Goal: Task Accomplishment & Management: Manage account settings

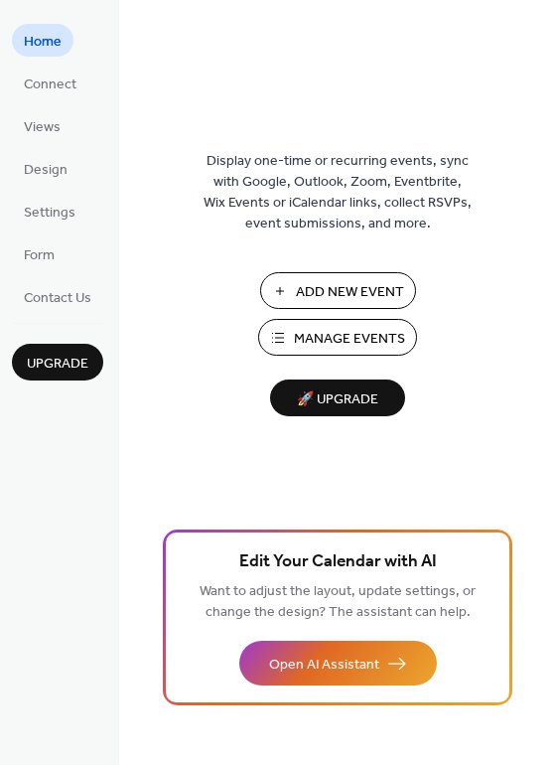
click at [333, 337] on span "Manage Events" at bounding box center [349, 339] width 111 height 21
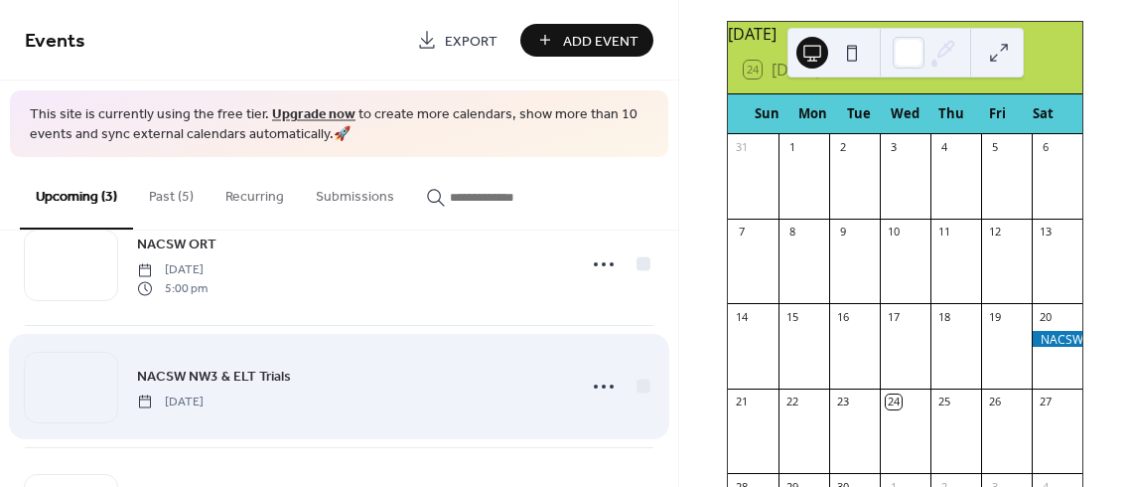
scroll to position [61, 0]
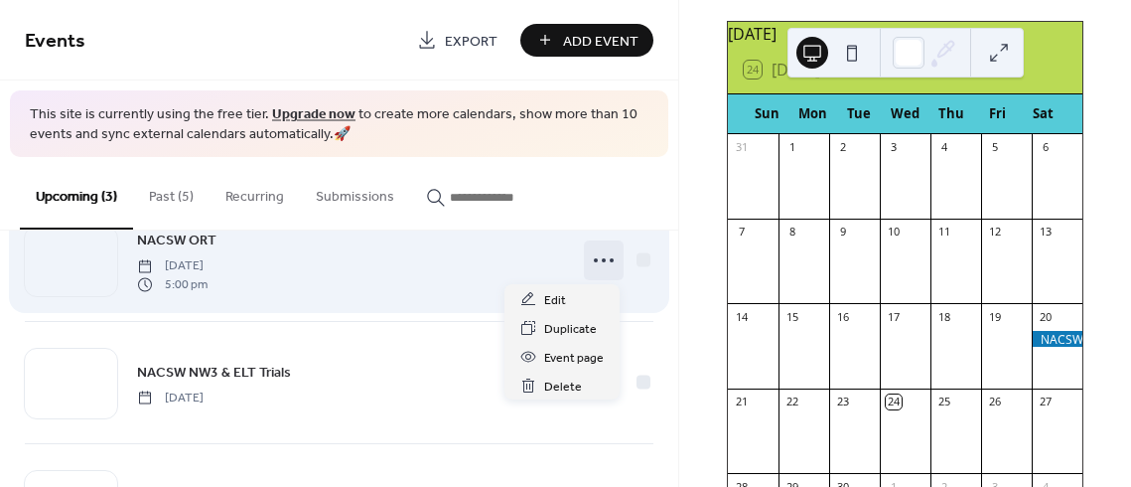
click at [602, 260] on circle at bounding box center [604, 260] width 4 height 4
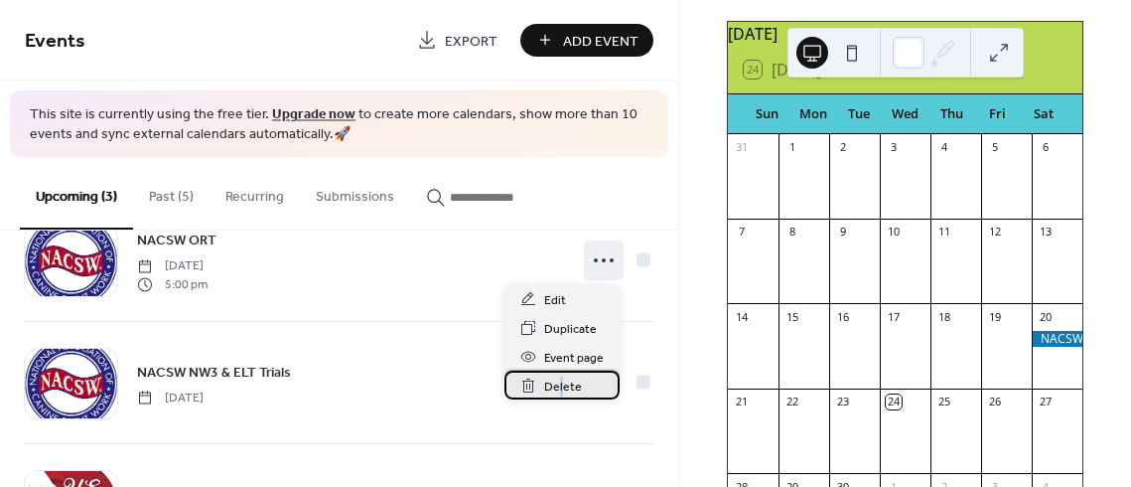
click at [560, 384] on span "Delete" at bounding box center [563, 386] width 38 height 21
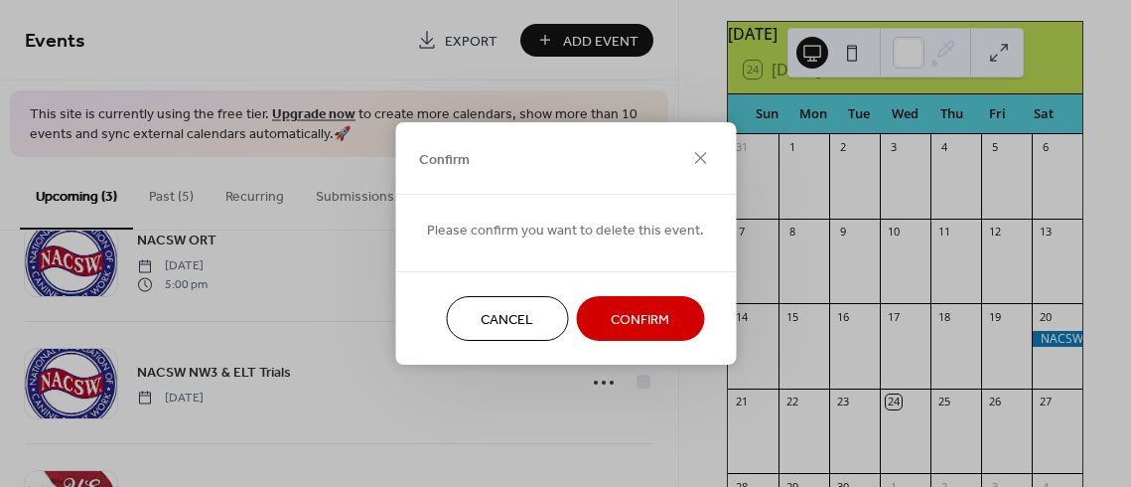
click at [615, 311] on span "Confirm" at bounding box center [640, 320] width 59 height 21
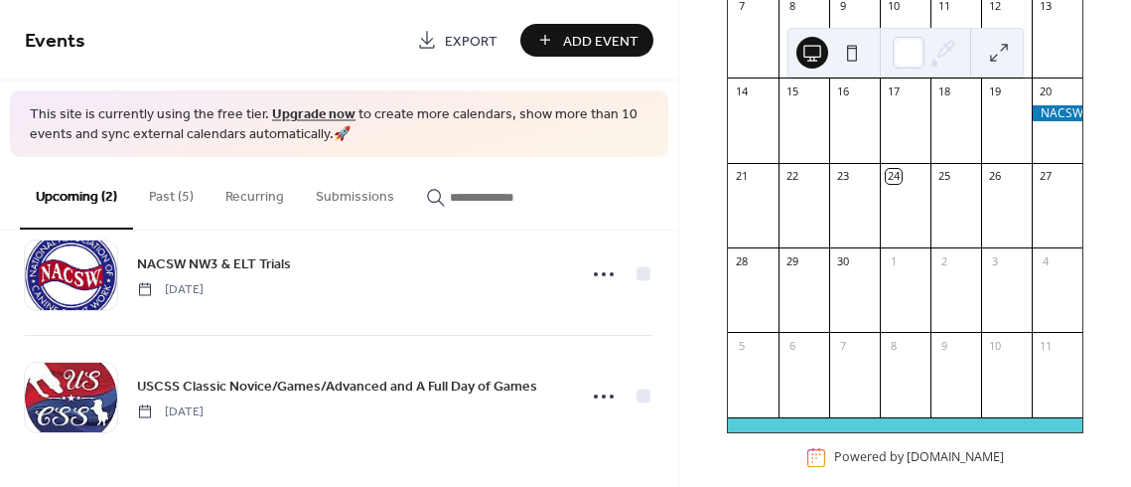
scroll to position [345, 0]
